Goal: Find specific page/section: Find specific page/section

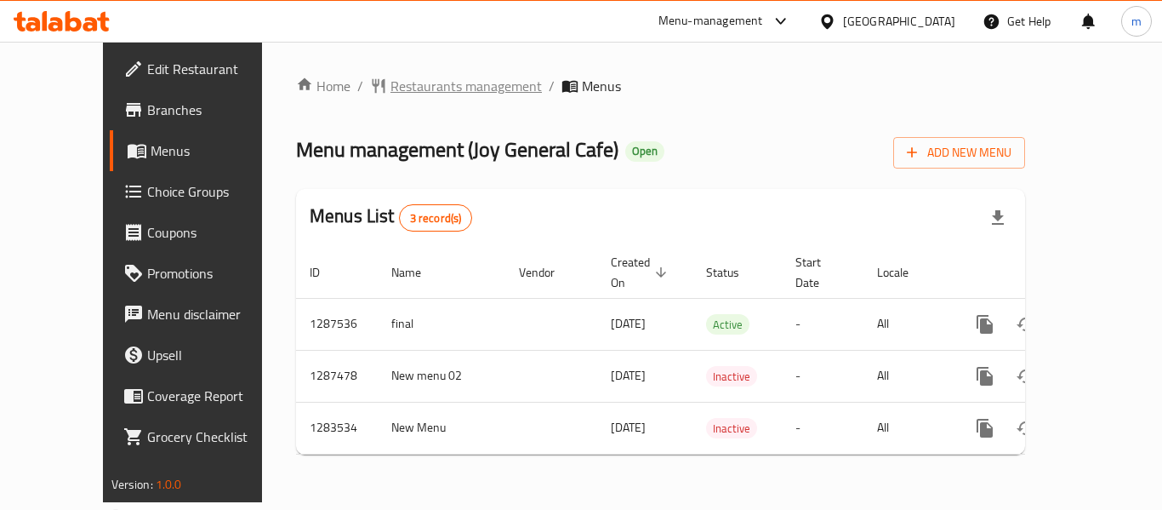
click at [396, 91] on span "Restaurants management" at bounding box center [465, 86] width 151 height 20
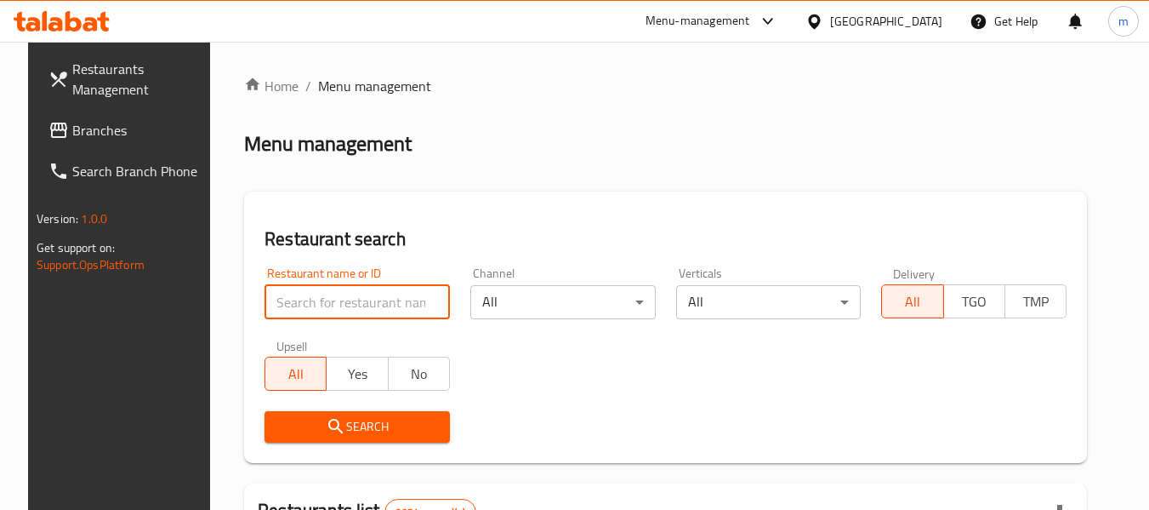
click at [304, 307] on input "search" at bounding box center [357, 302] width 185 height 34
paste input "695161"
type input "695161"
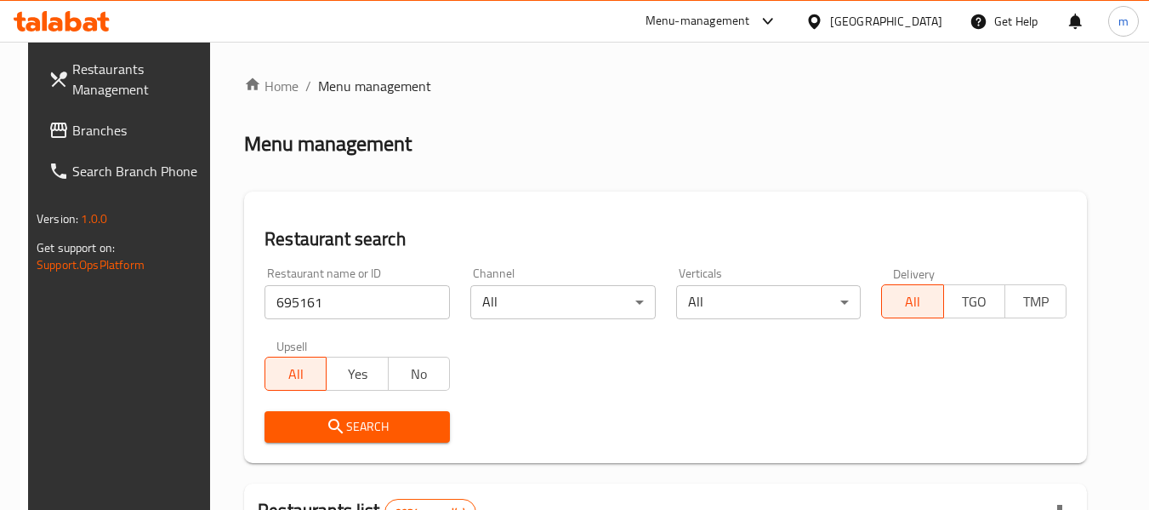
click at [311, 432] on span "Search" at bounding box center [357, 426] width 158 height 21
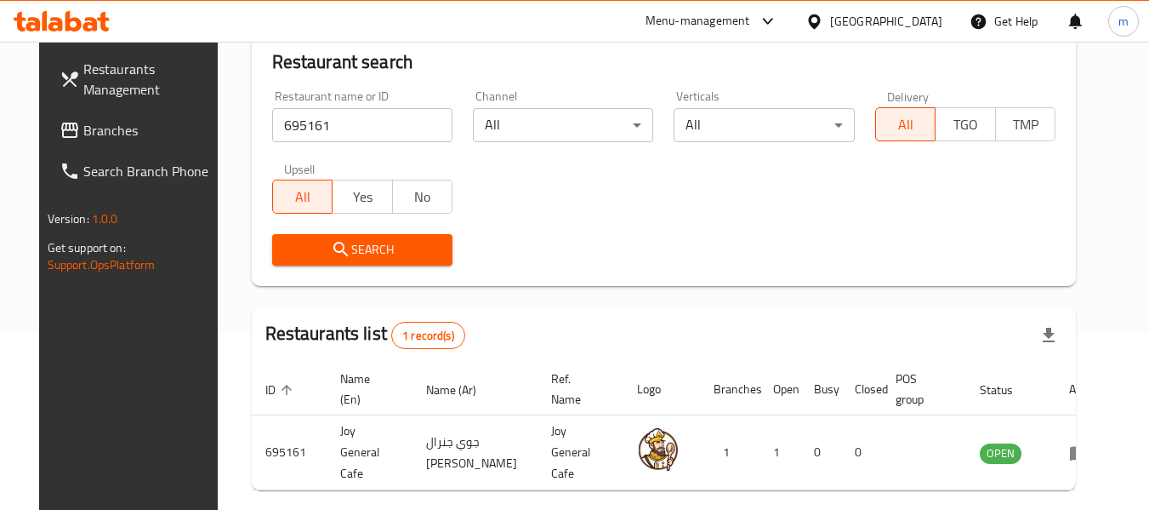
scroll to position [150, 0]
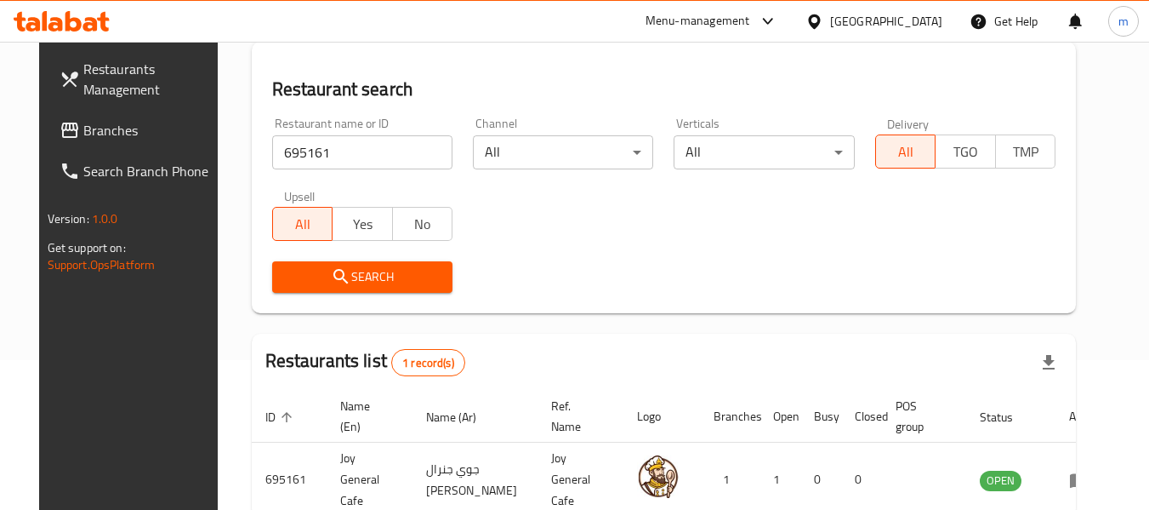
click at [823, 20] on icon at bounding box center [815, 22] width 18 height 18
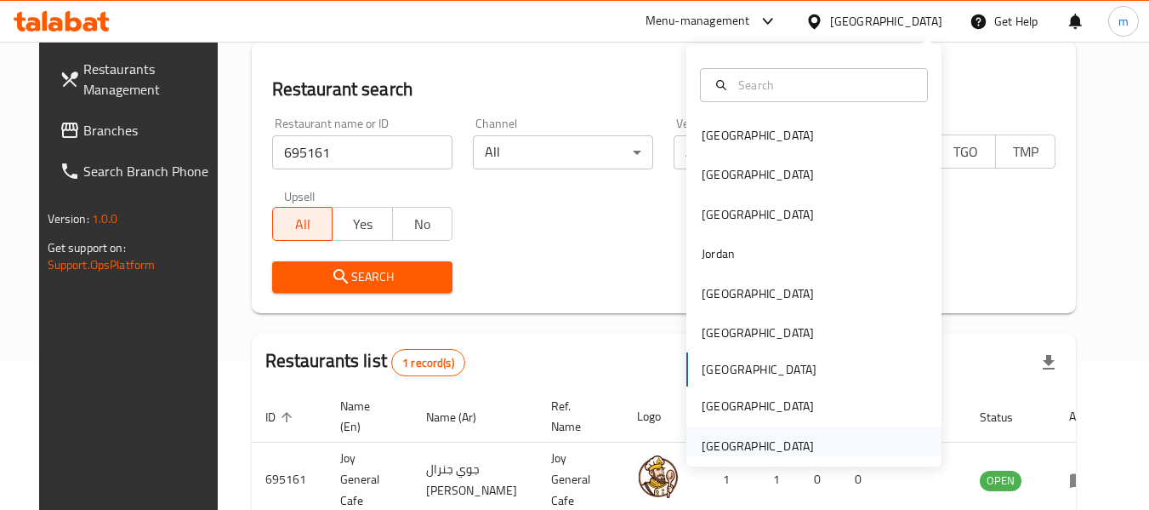
click at [842, 430] on div "[GEOGRAPHIC_DATA]" at bounding box center [813, 445] width 255 height 39
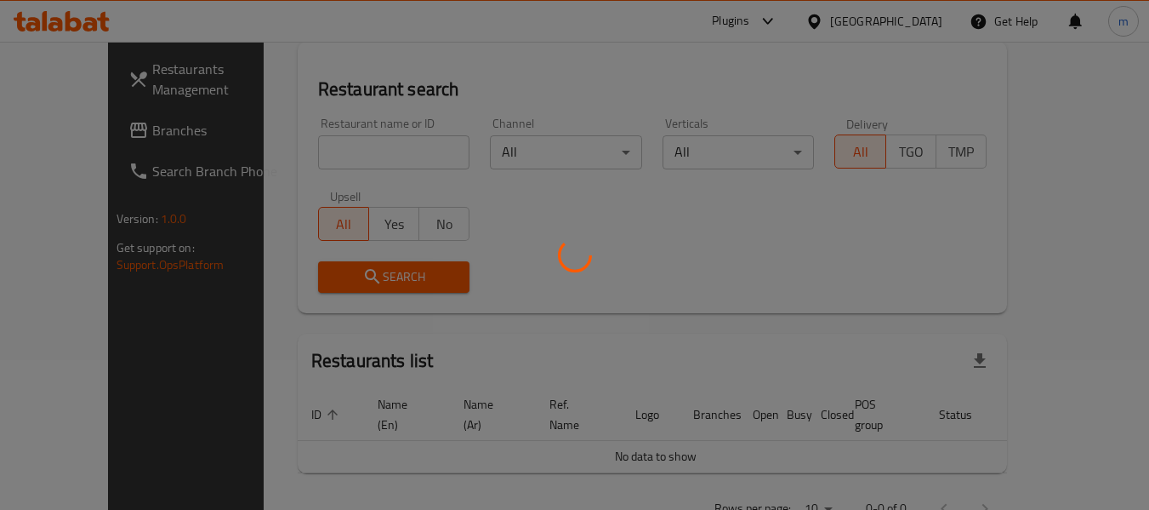
click at [147, 141] on div at bounding box center [574, 255] width 1149 height 510
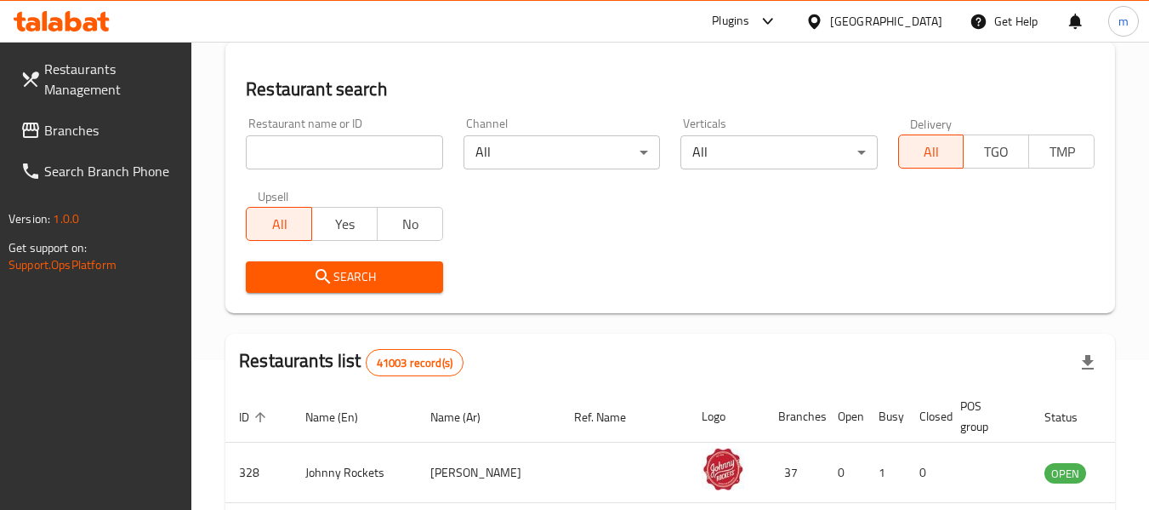
click at [141, 136] on span "Branches" at bounding box center [111, 130] width 134 height 20
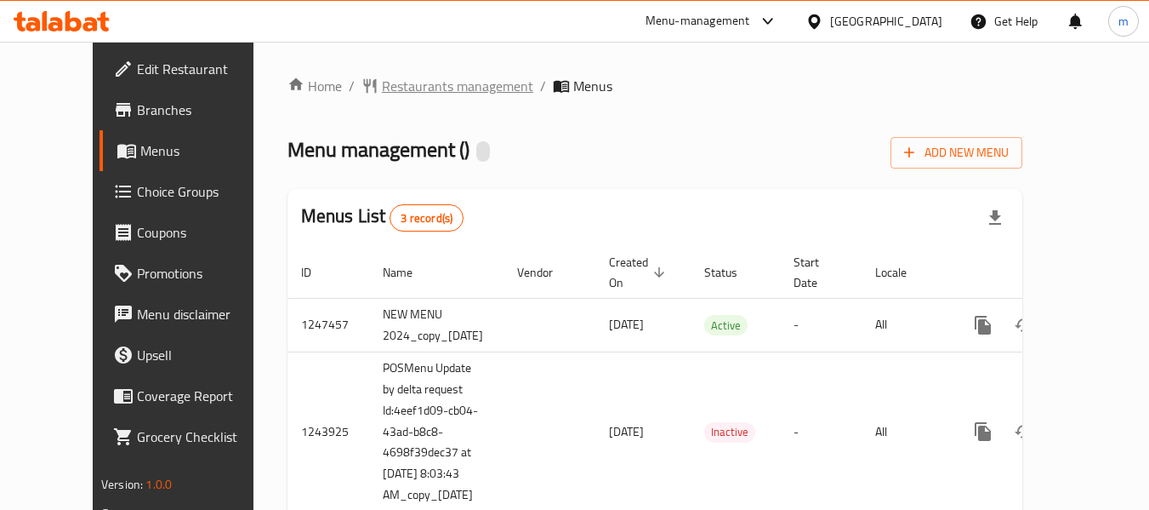
click at [382, 92] on span "Restaurants management" at bounding box center [457, 86] width 151 height 20
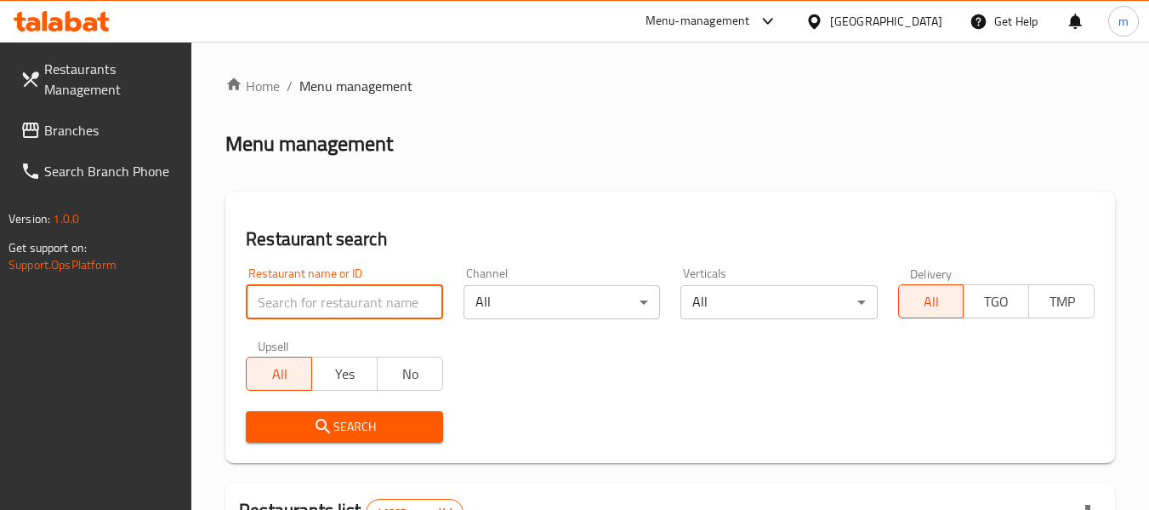
click at [282, 306] on input "search" at bounding box center [344, 302] width 196 height 34
paste input "635269"
type input "635269"
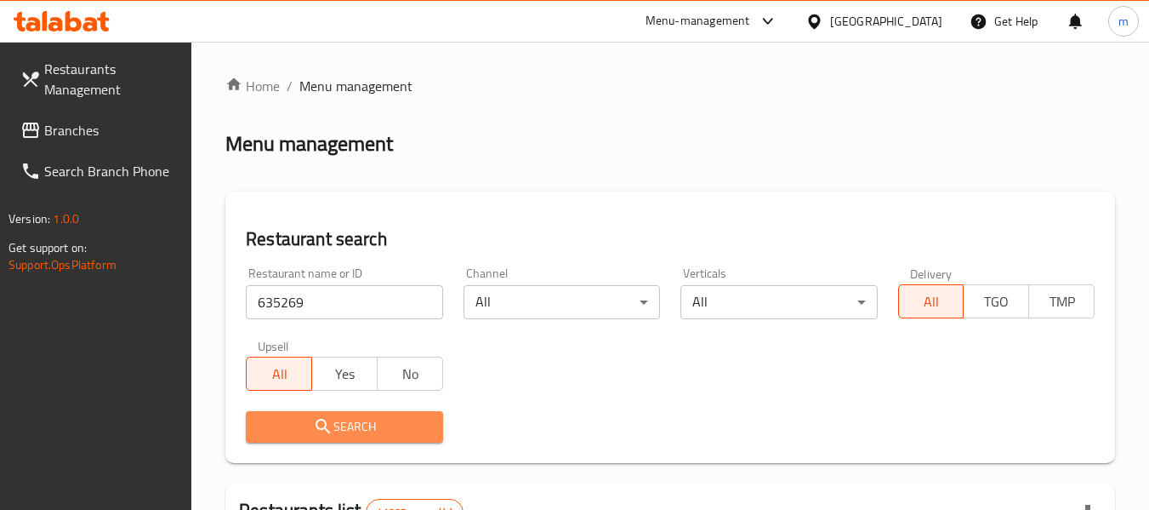
click at [350, 417] on span "Search" at bounding box center [343, 426] width 169 height 21
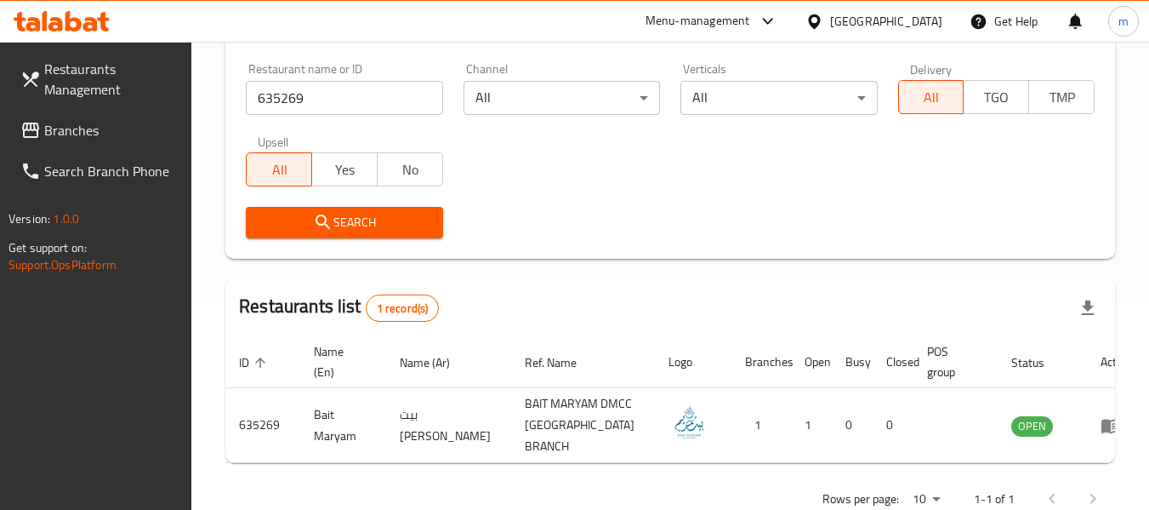
scroll to position [238, 0]
